Goal: Information Seeking & Learning: Learn about a topic

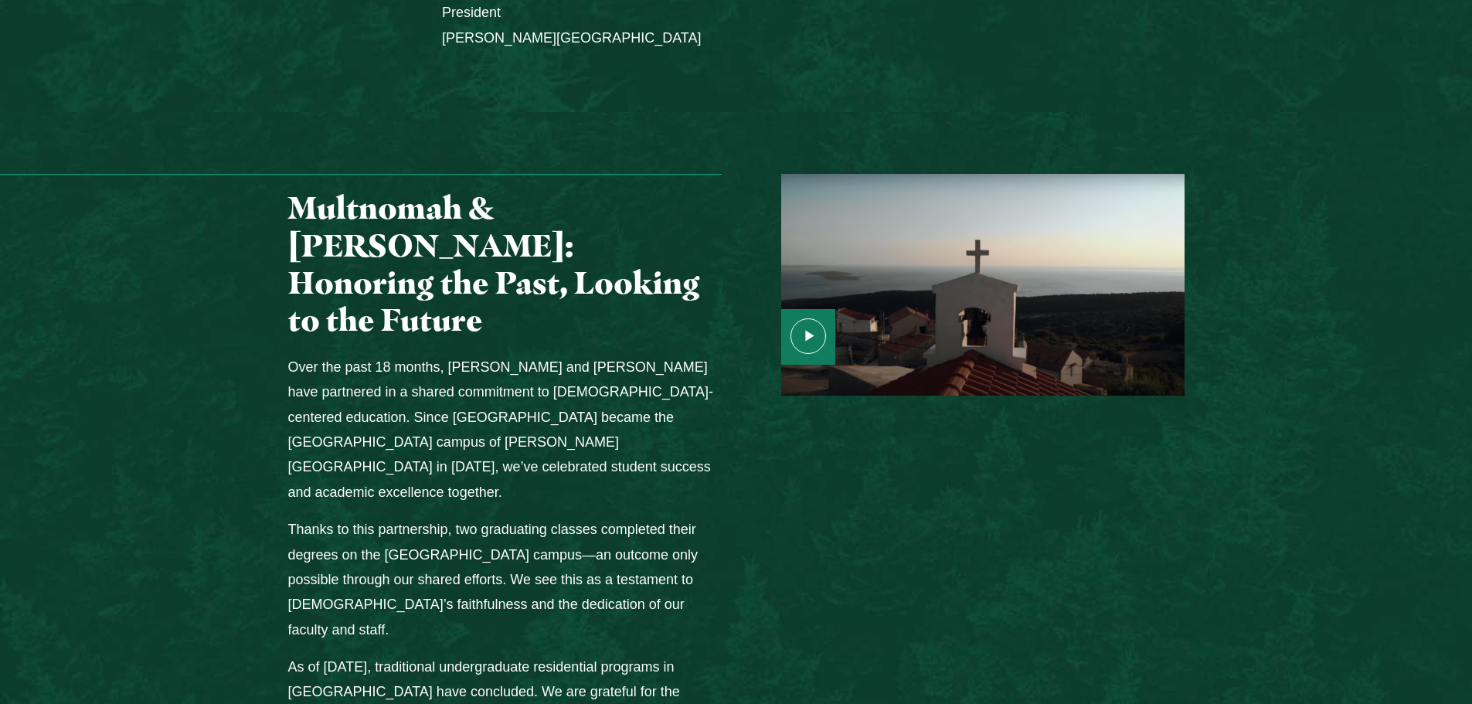
scroll to position [1777, 0]
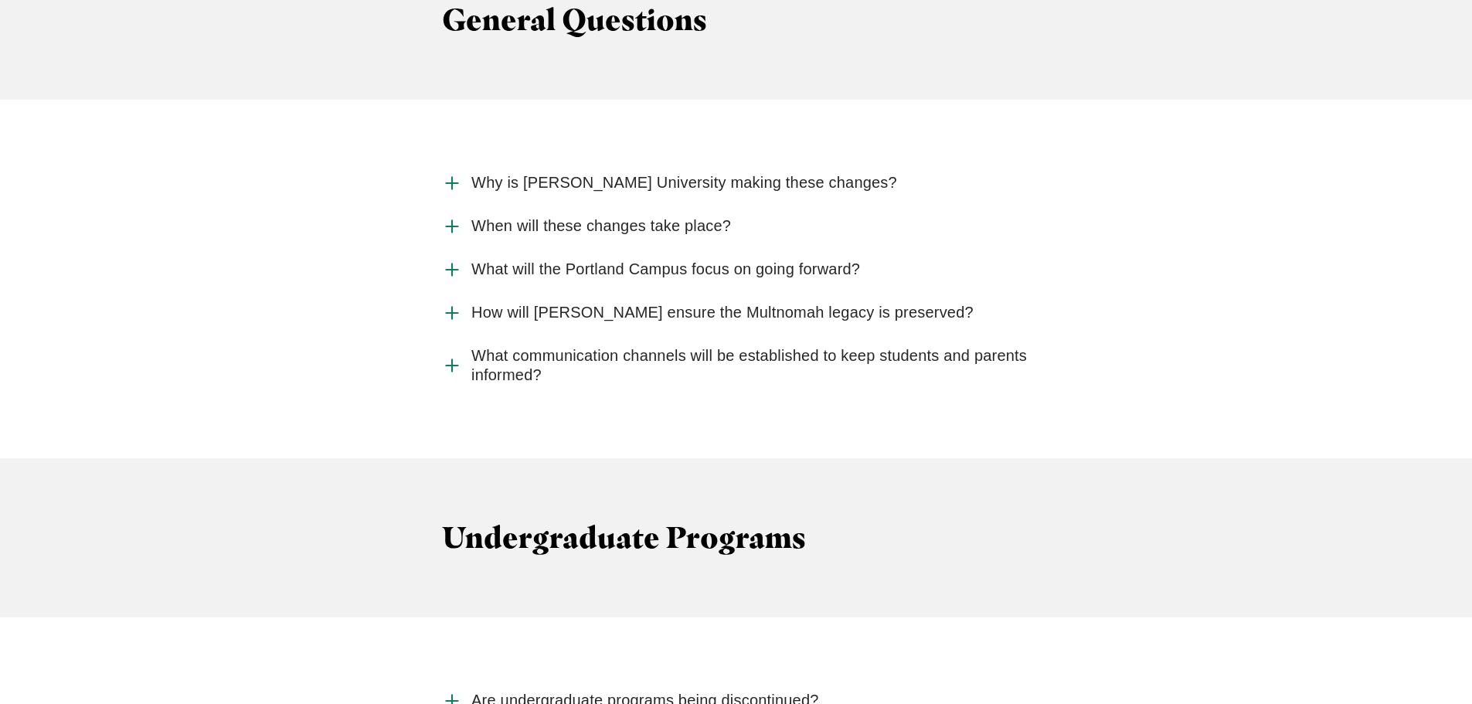
scroll to position [1700, 0]
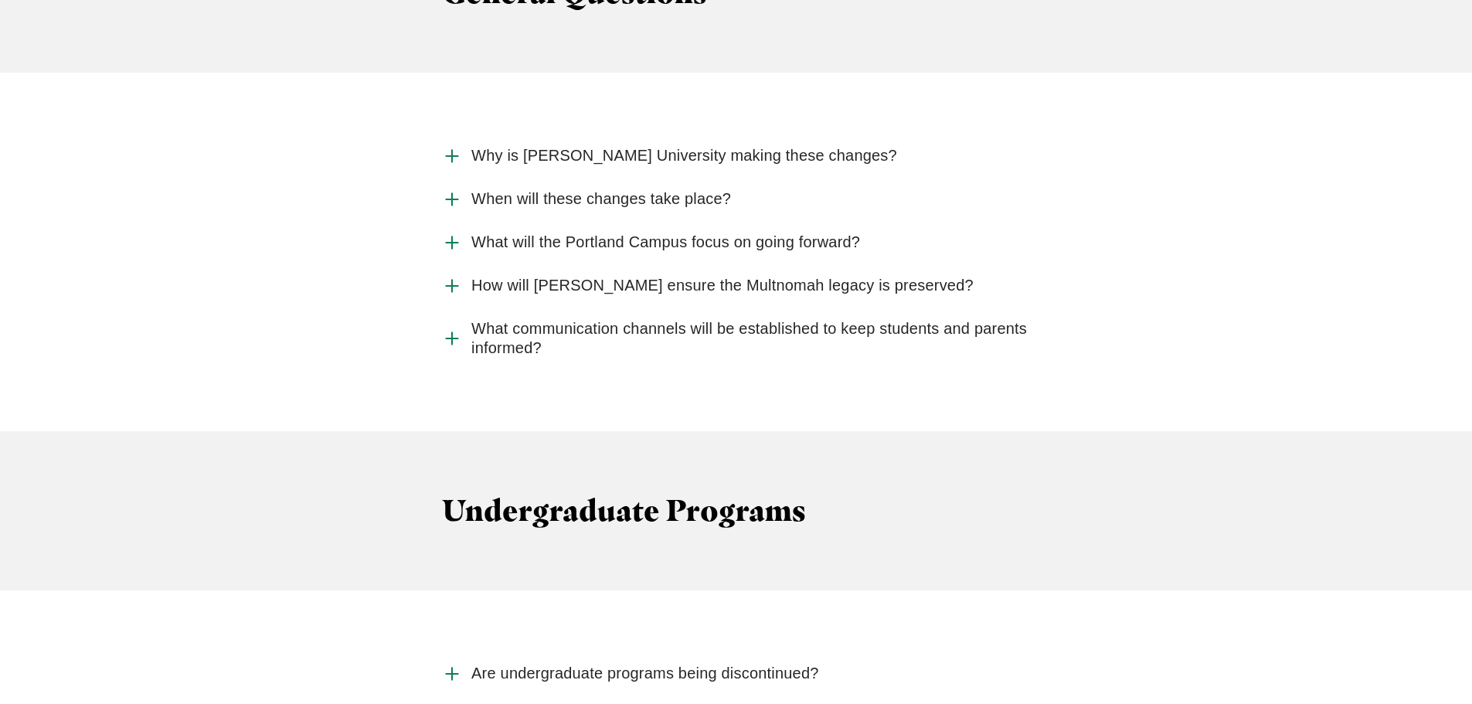
click at [616, 233] on span "What will the Portland Campus focus on going forward?" at bounding box center [665, 242] width 389 height 19
click at [0, 0] on input "What will the Portland Campus focus on going forward?" at bounding box center [0, 0] width 0 height 0
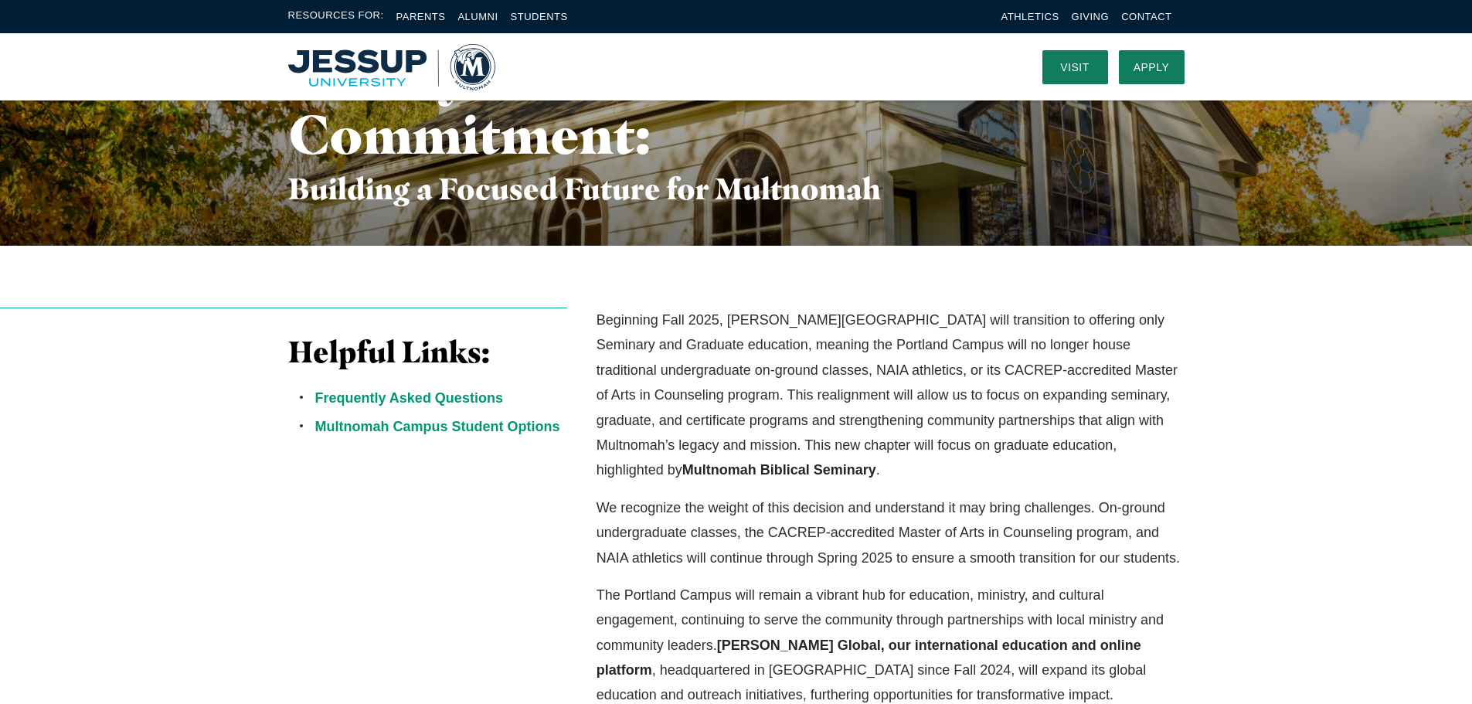
scroll to position [159, 0]
